Goal: Task Accomplishment & Management: Complete application form

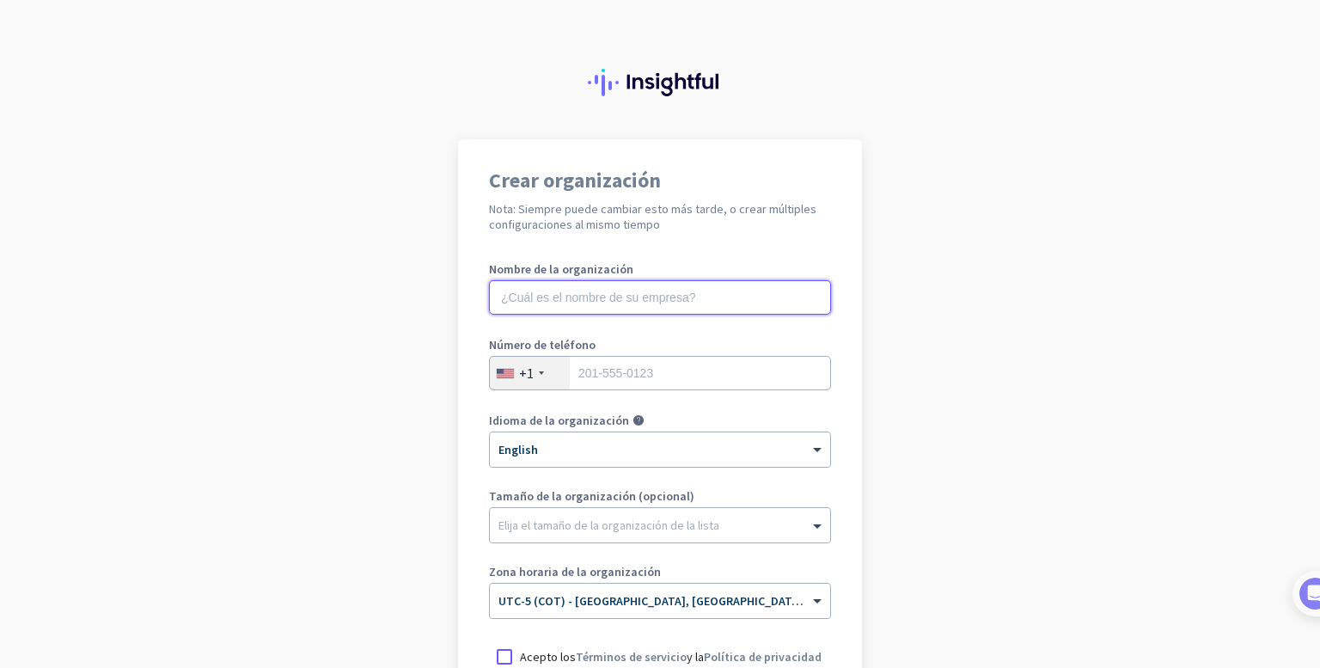
click at [608, 292] on input "text" at bounding box center [660, 297] width 342 height 34
type input "[PERSON_NAME] Designs"
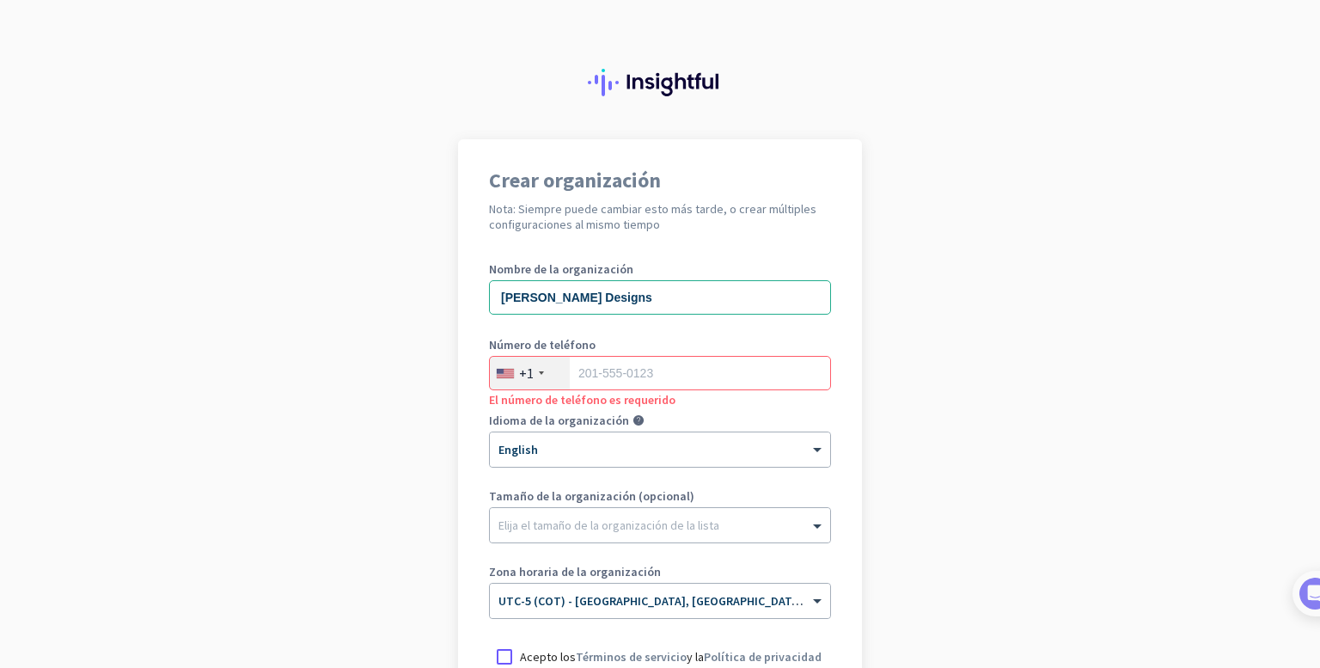
click at [511, 393] on div "Número de teléfono +1 El número de teléfono es requerido" at bounding box center [660, 373] width 342 height 69
click at [519, 376] on div "+1" at bounding box center [526, 372] width 15 height 17
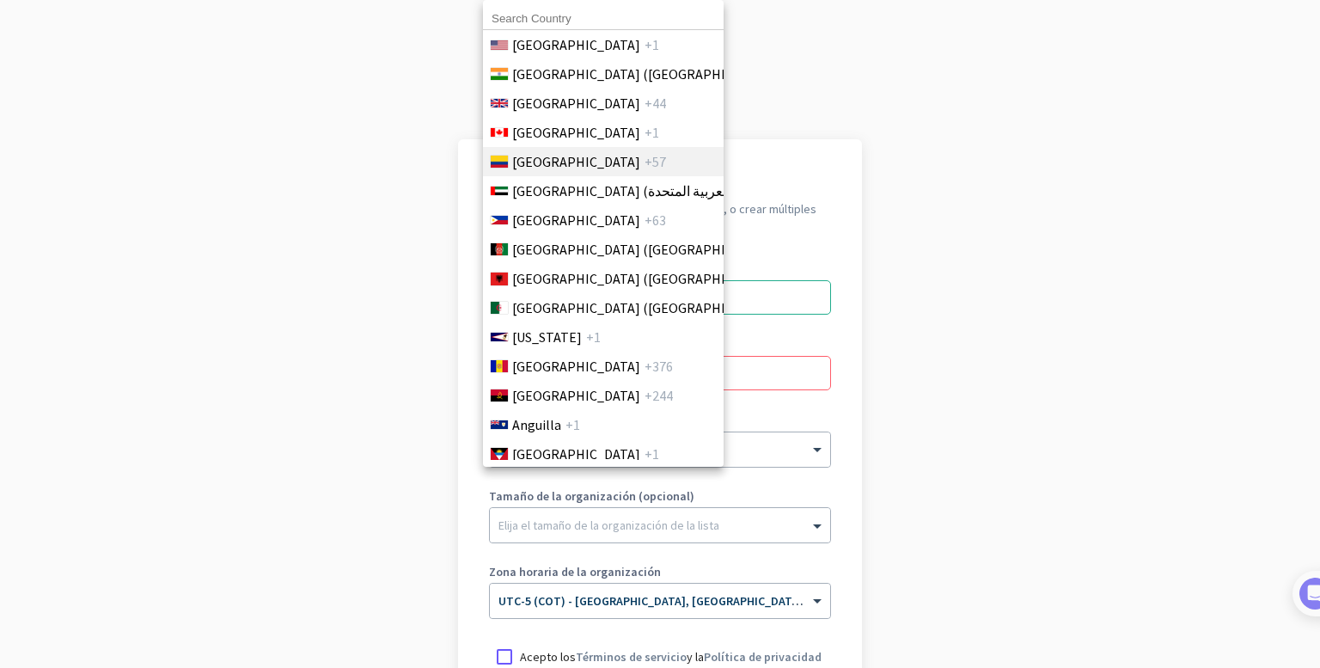
click at [560, 164] on span "[GEOGRAPHIC_DATA]" at bounding box center [576, 161] width 128 height 21
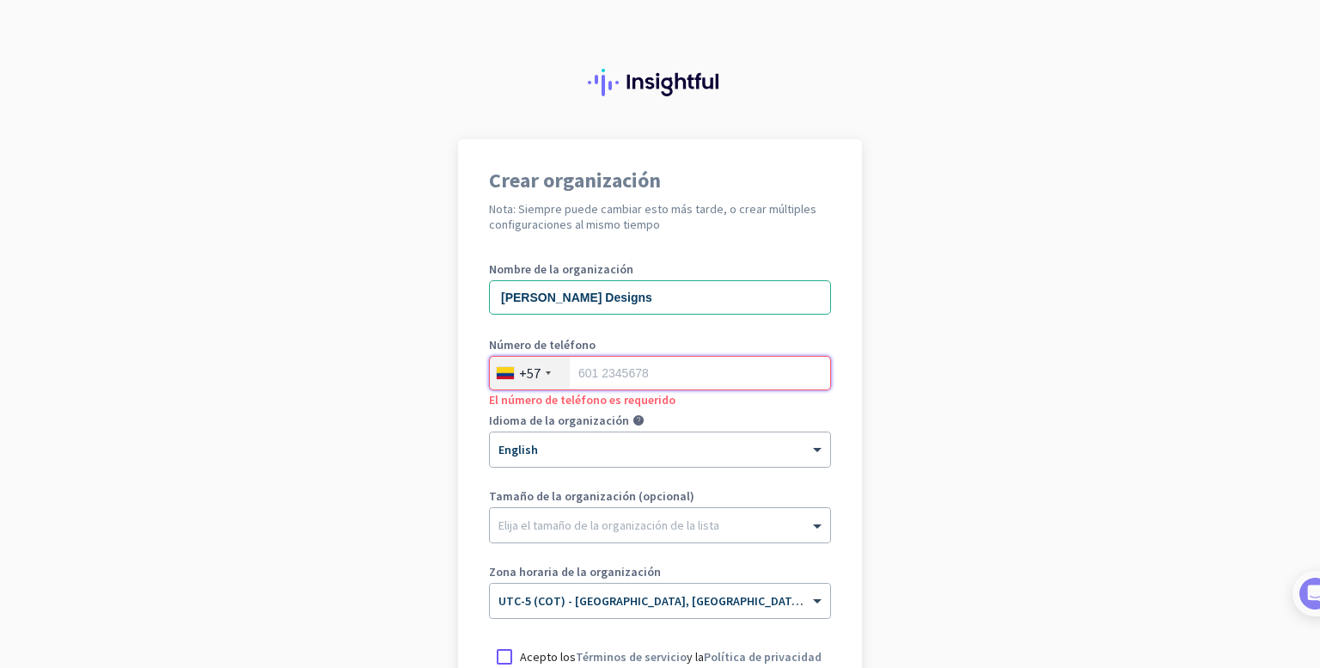
click at [687, 375] on input "tel" at bounding box center [660, 373] width 342 height 34
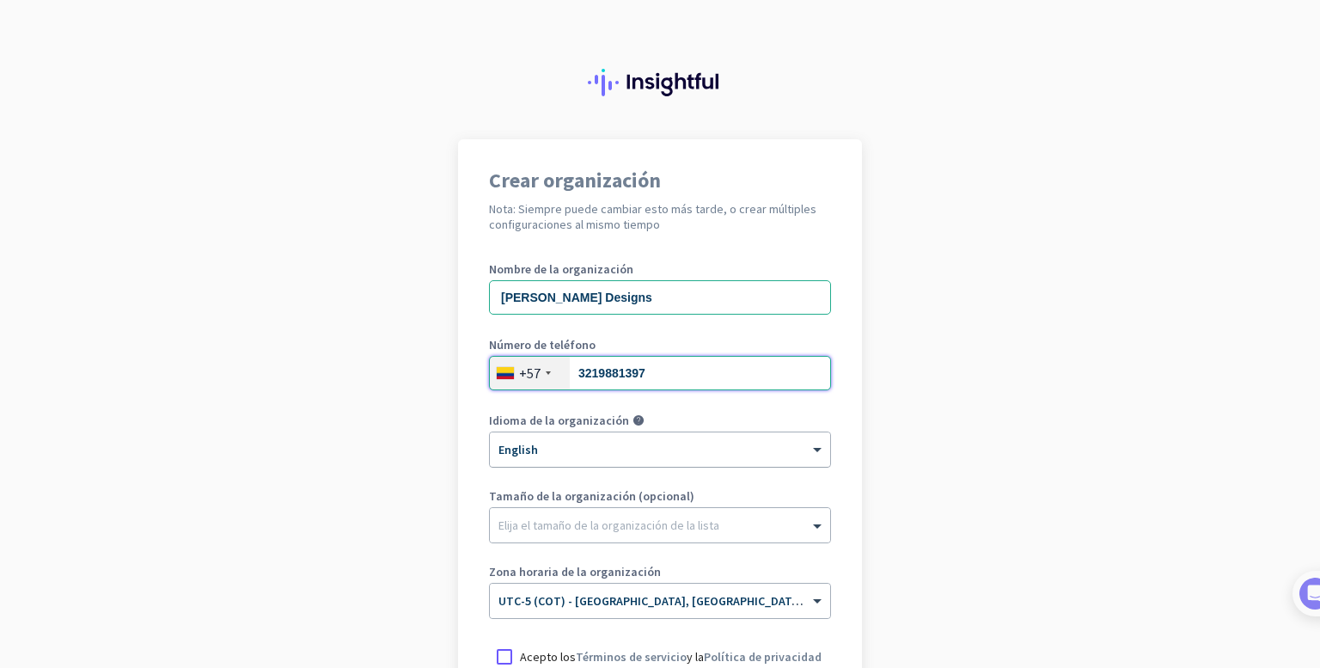
type input "3219881397"
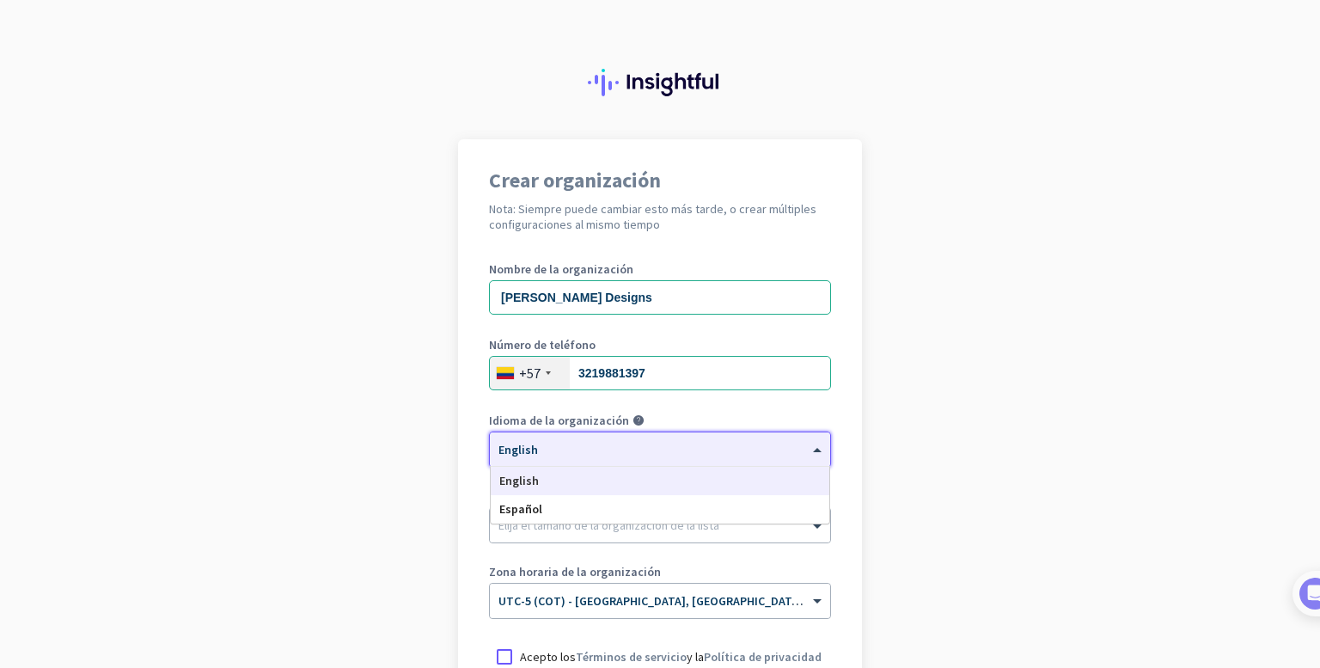
click at [534, 450] on div at bounding box center [660, 444] width 340 height 15
click at [541, 509] on div "Español" at bounding box center [660, 509] width 339 height 28
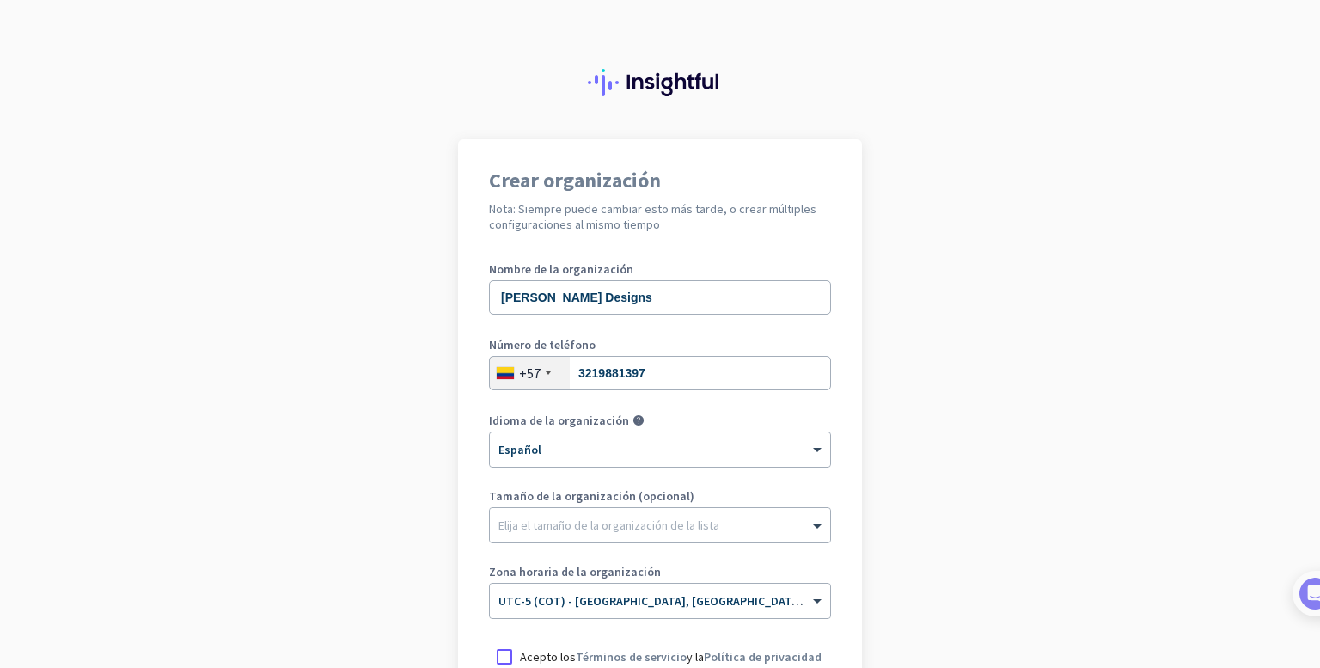
scroll to position [172, 0]
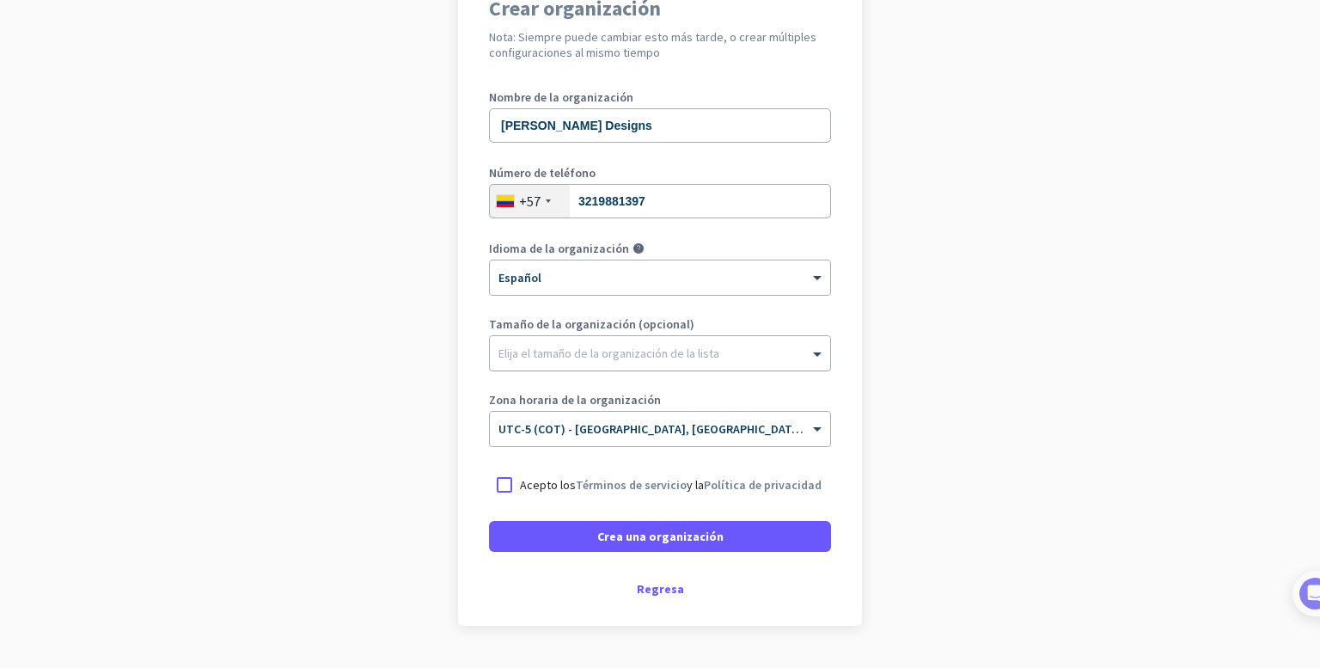
click at [559, 350] on div at bounding box center [660, 348] width 340 height 17
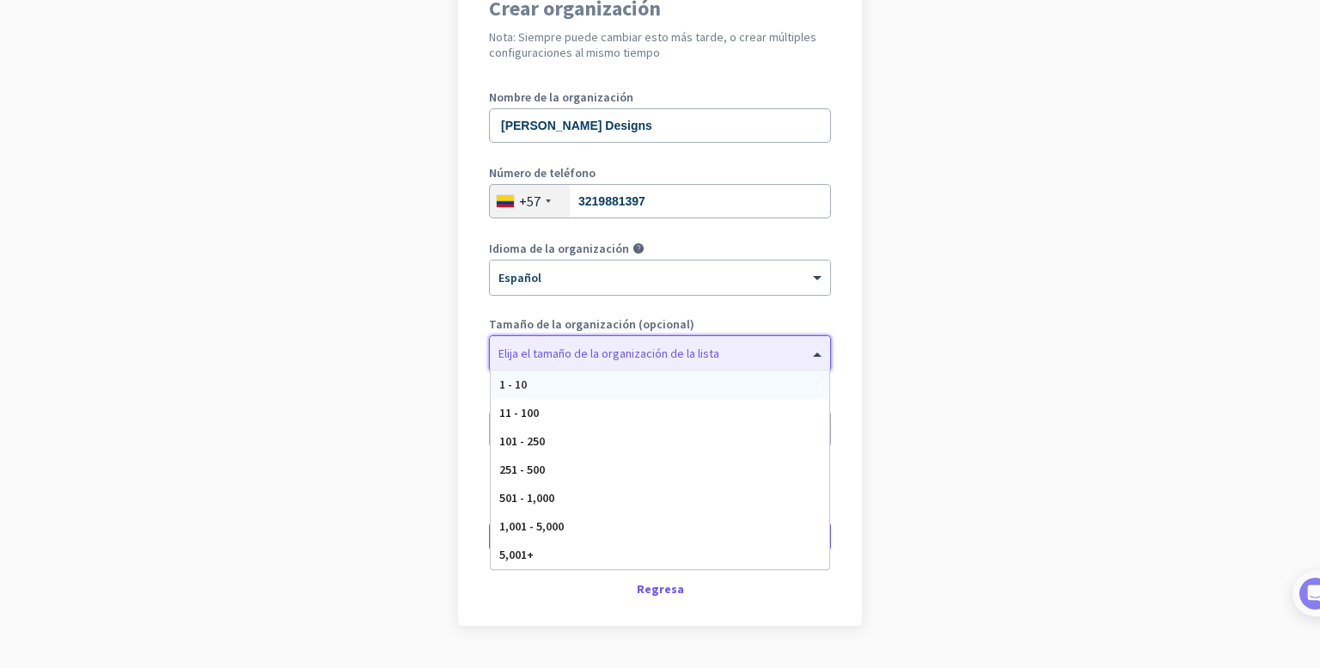
click at [538, 387] on div "1 - 10" at bounding box center [660, 384] width 339 height 28
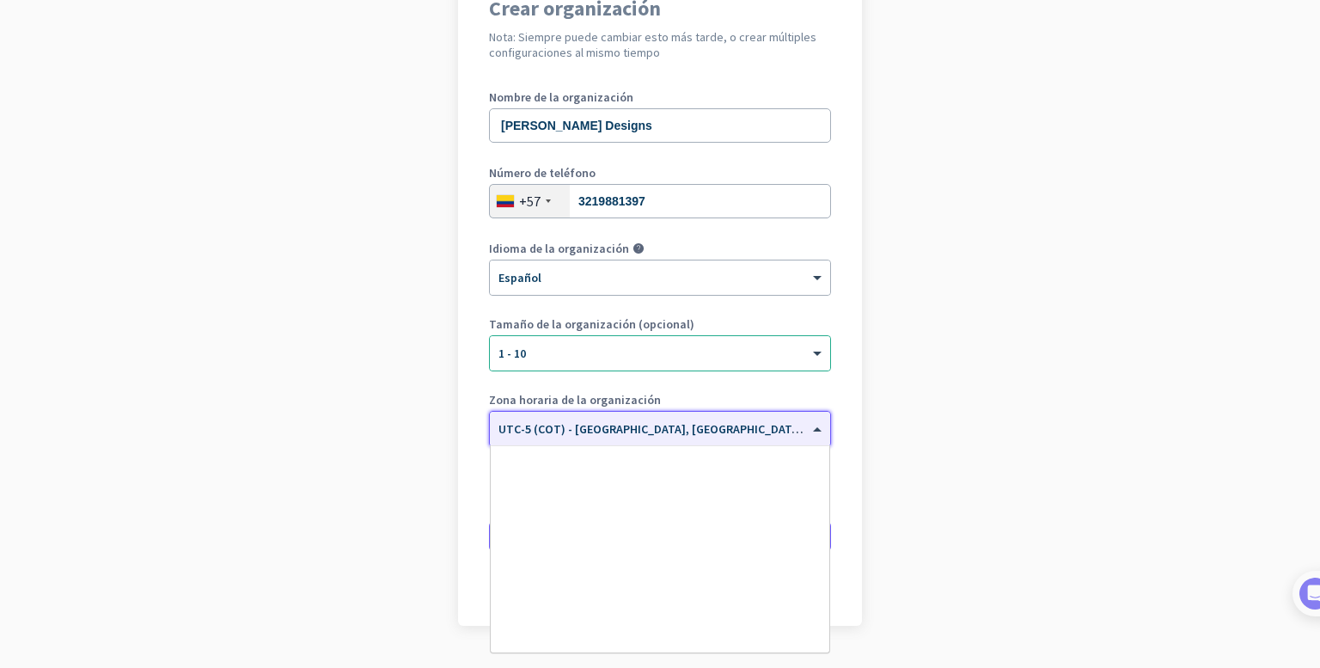
click at [566, 428] on input "text" at bounding box center [643, 423] width 289 height 13
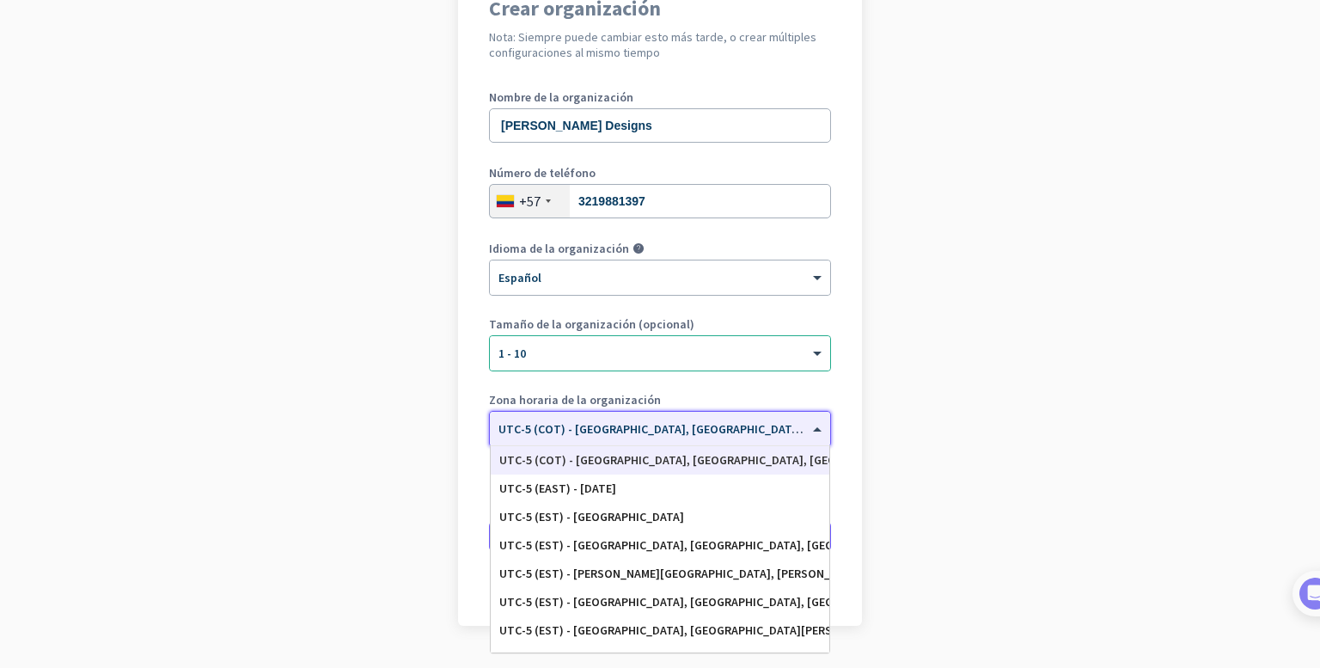
click at [688, 458] on div "UTC-5 (COT) - [GEOGRAPHIC_DATA], [GEOGRAPHIC_DATA], [GEOGRAPHIC_DATA], [GEOGRAP…" at bounding box center [659, 460] width 321 height 15
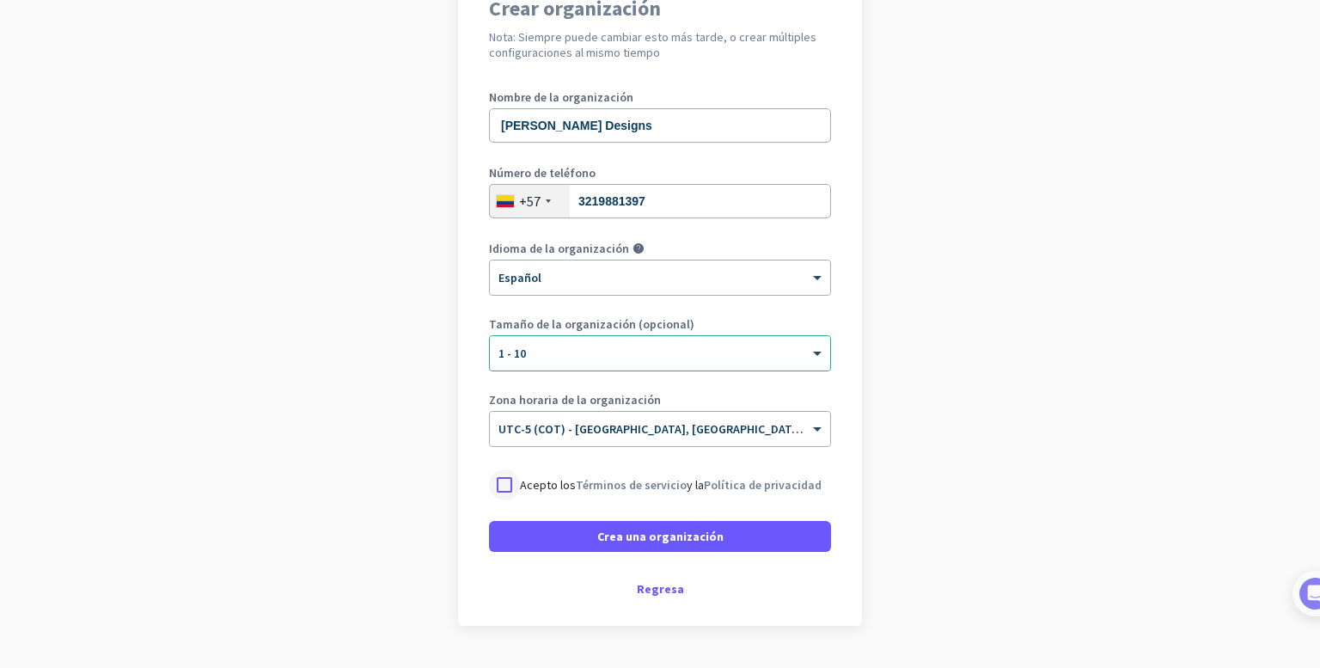
click at [499, 482] on div at bounding box center [504, 484] width 31 height 31
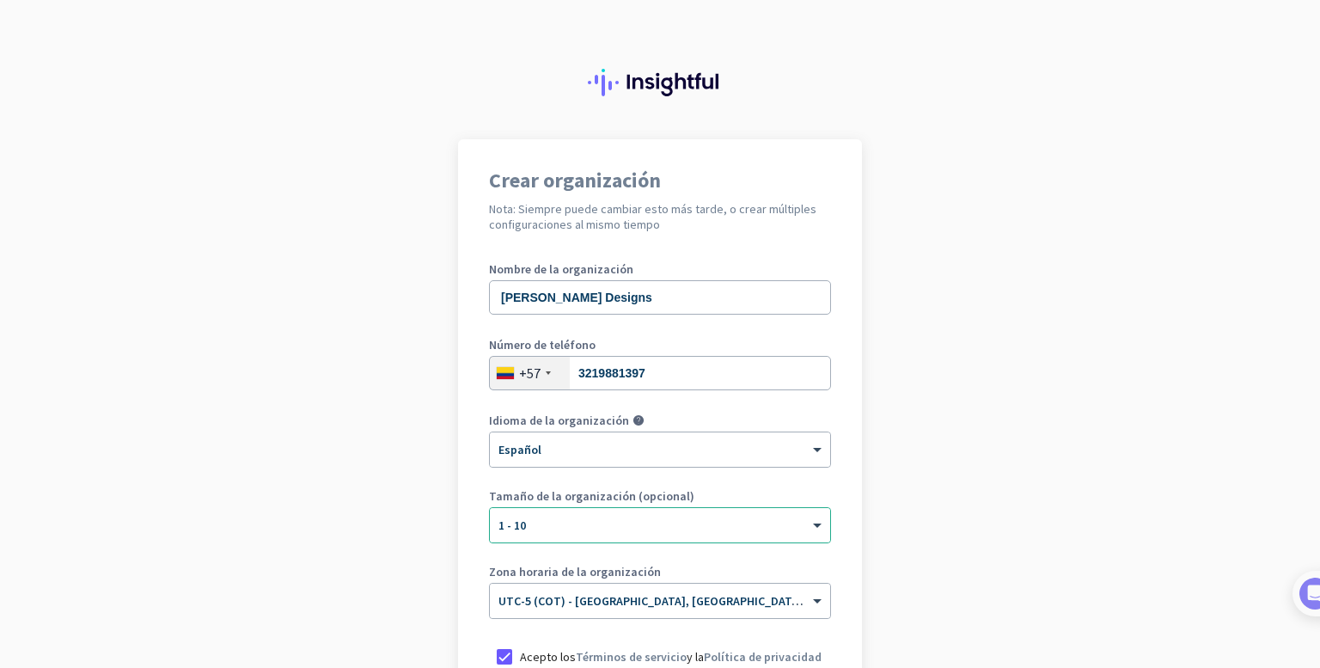
scroll to position [215, 0]
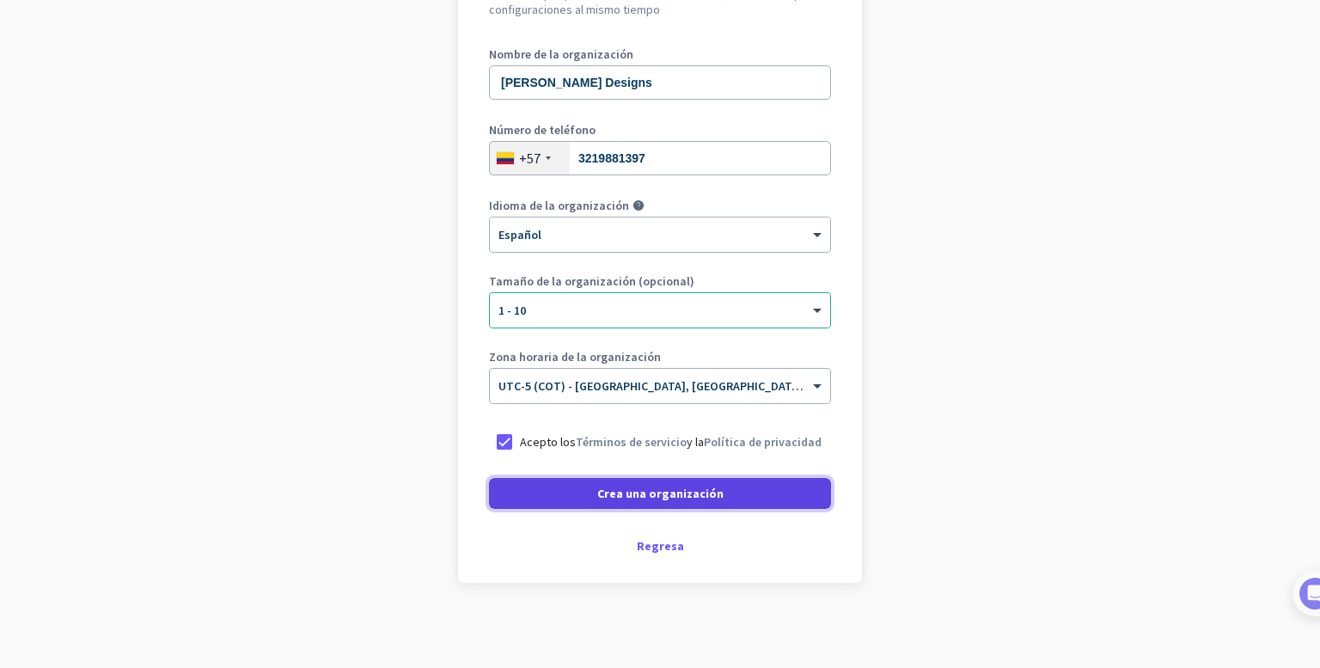
click at [664, 498] on span "Crea una organización" at bounding box center [660, 493] width 126 height 17
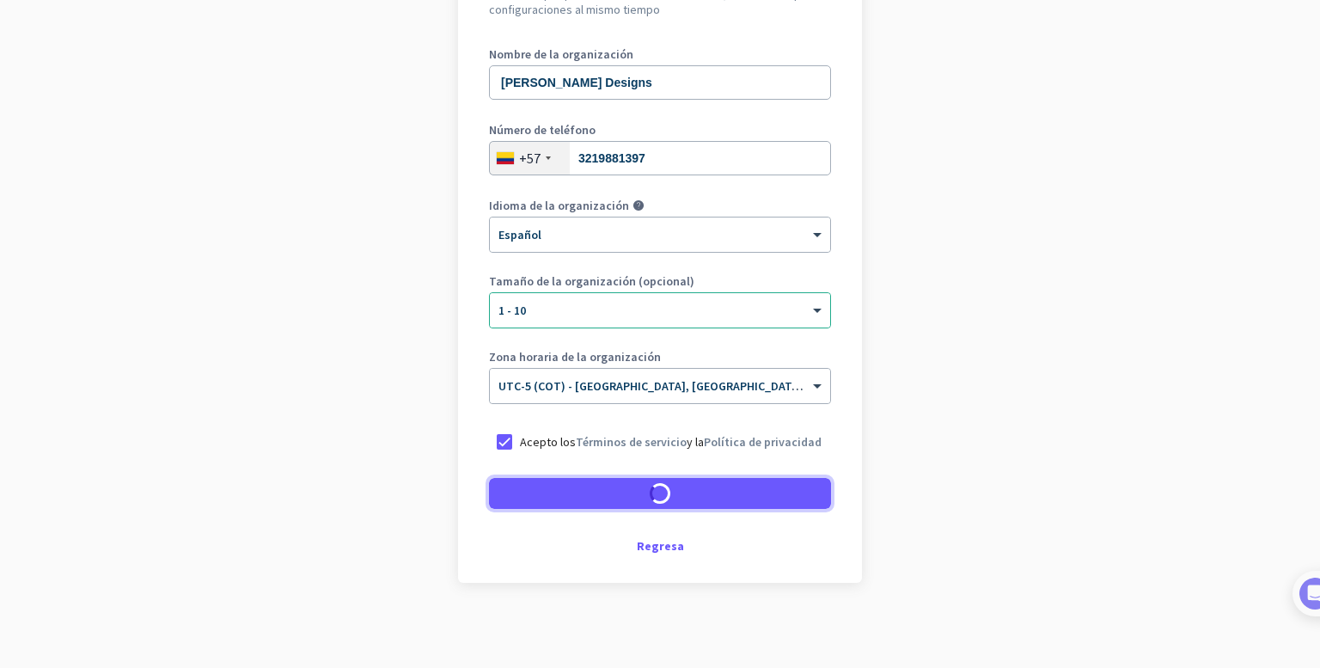
scroll to position [163, 0]
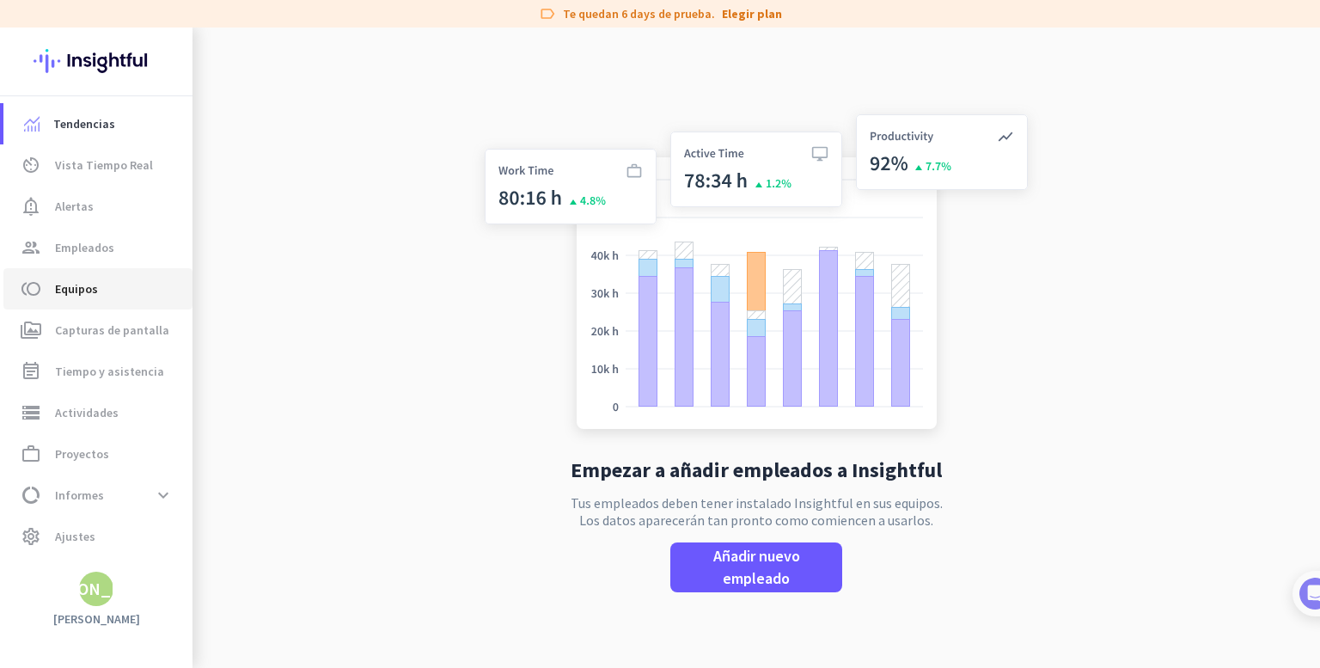
click at [119, 286] on span "toll Equipos" at bounding box center [98, 288] width 162 height 21
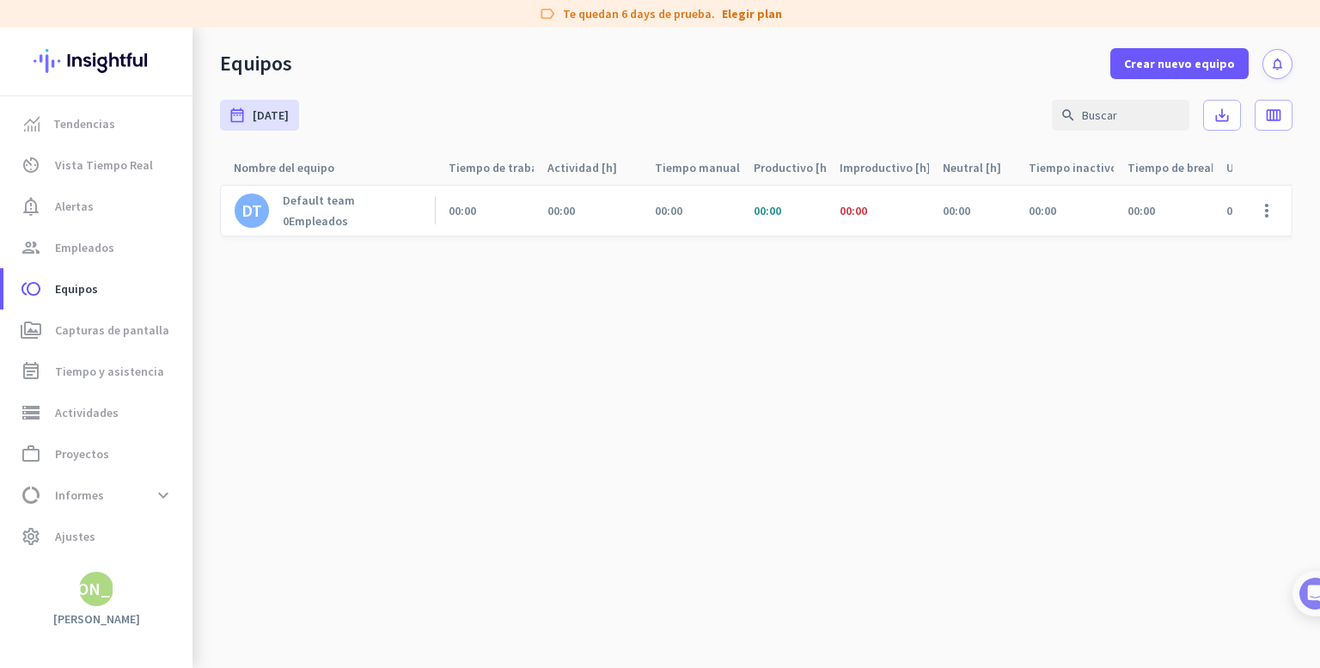
click at [516, 445] on cdk-virtual-scroll-viewport "DT Default team 0 Empleados 00:00 00:00 00:00 00:00 00:00 00:00 00:00 00:00 0% …" at bounding box center [756, 426] width 1073 height 484
click at [1278, 58] on icon "notifications" at bounding box center [1277, 64] width 15 height 15
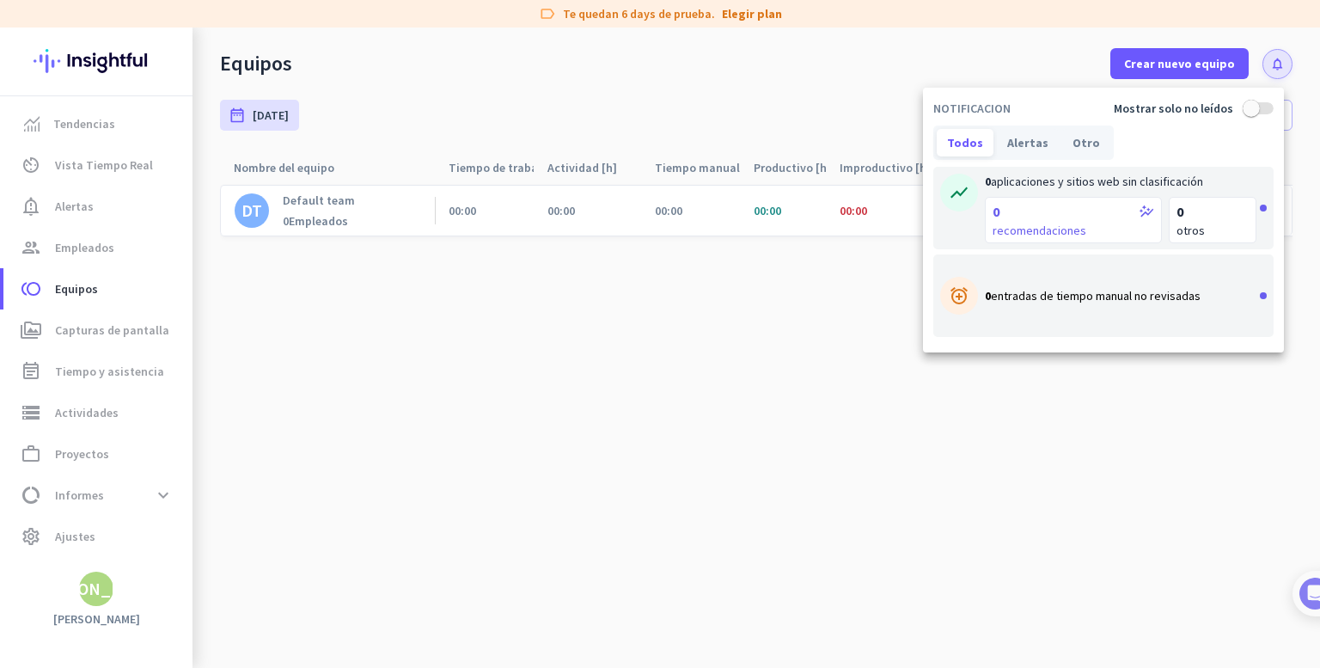
click at [1279, 58] on div at bounding box center [660, 334] width 1320 height 668
